Goal: Information Seeking & Learning: Learn about a topic

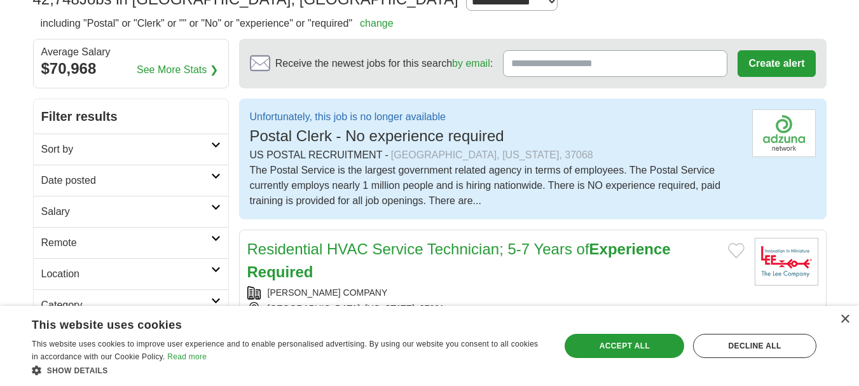
scroll to position [116, 0]
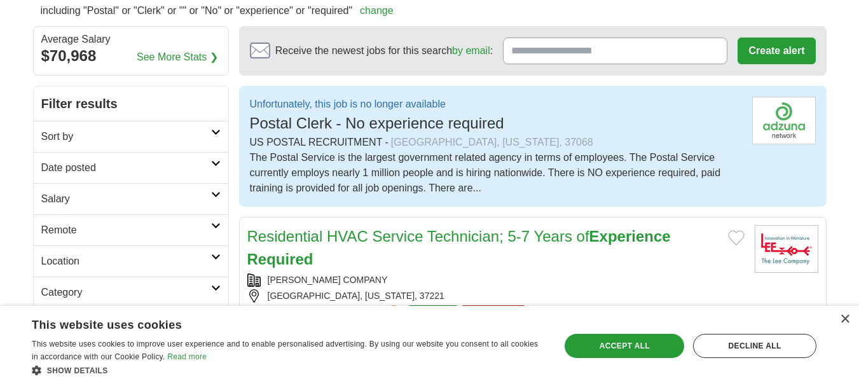
click at [696, 114] on div "Unfortunately, this job is no longer available Postal Clerk - No experience req…" at bounding box center [496, 116] width 492 height 38
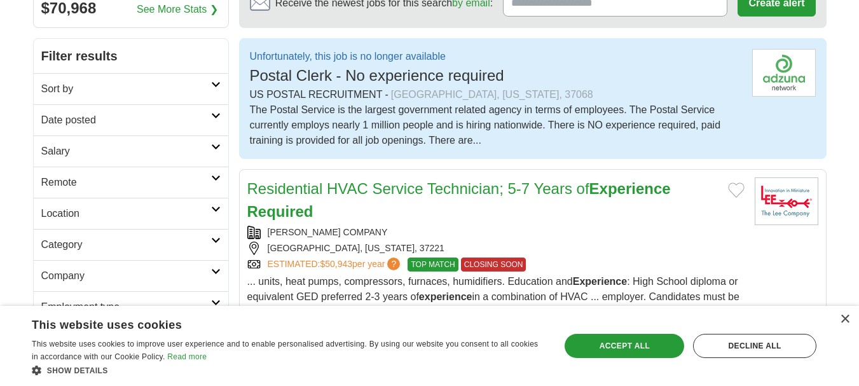
scroll to position [2250, 0]
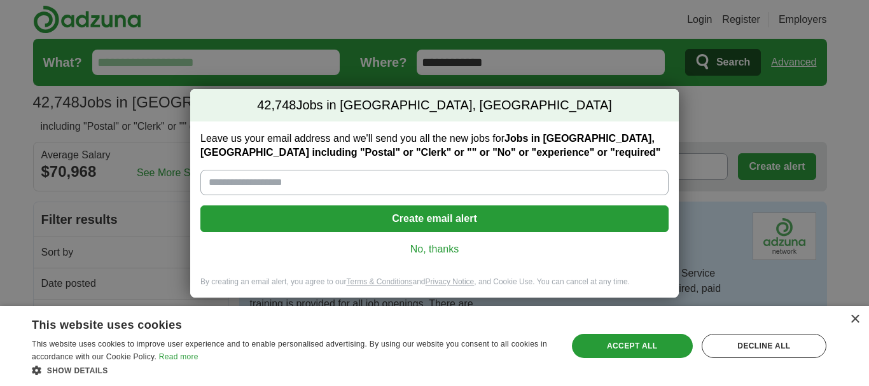
drag, startPoint x: 730, startPoint y: 111, endPoint x: 722, endPoint y: 114, distance: 8.9
click at [730, 110] on div "42,748 Jobs in Franklin, TN Leave us your email address and we'll send you all …" at bounding box center [434, 193] width 869 height 386
